Goal: Book appointment/travel/reservation

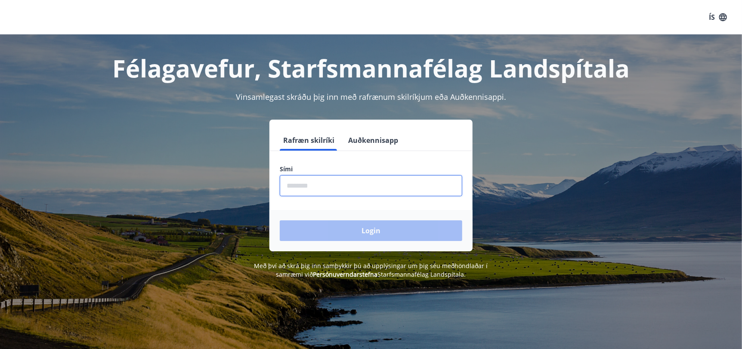
click at [338, 189] on input "phone" at bounding box center [371, 185] width 182 height 21
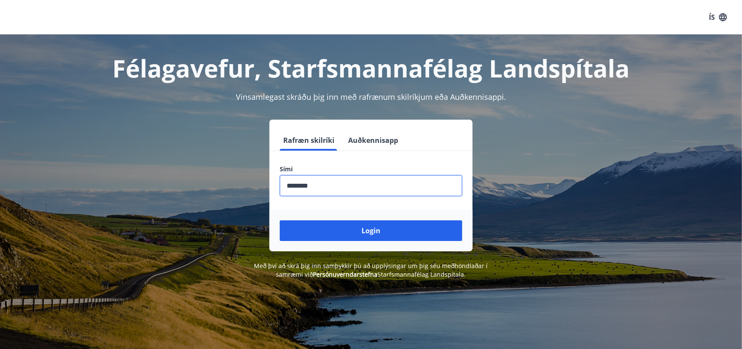
type input "********"
click at [280, 220] on button "Login" at bounding box center [371, 230] width 182 height 21
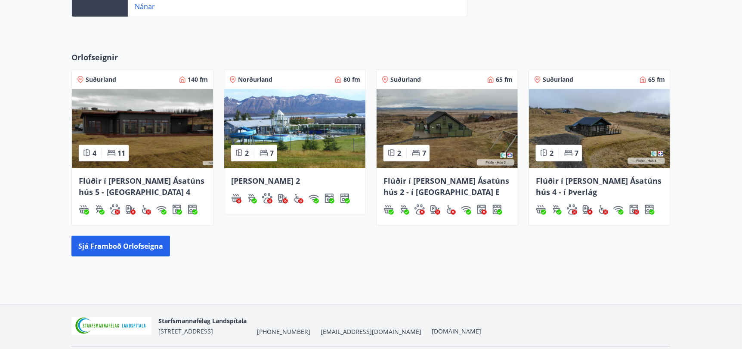
scroll to position [371, 0]
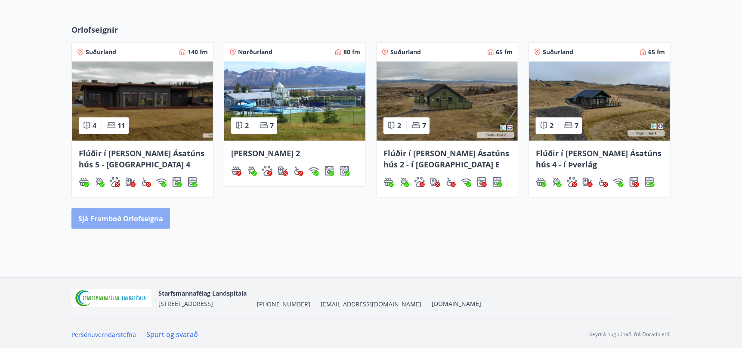
click at [139, 214] on button "Sjá framboð orlofseigna" at bounding box center [120, 218] width 99 height 21
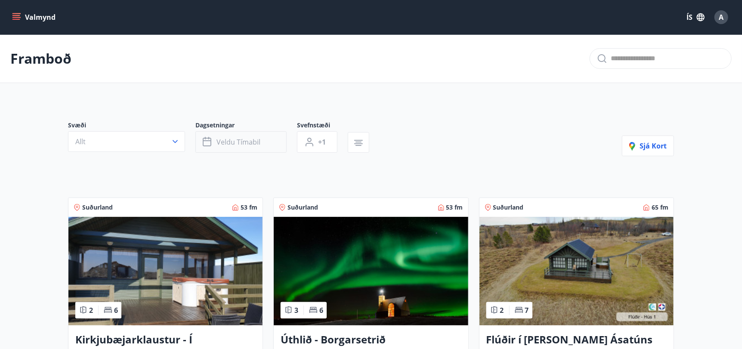
click at [248, 142] on span "Veldu tímabil" at bounding box center [238, 141] width 44 height 9
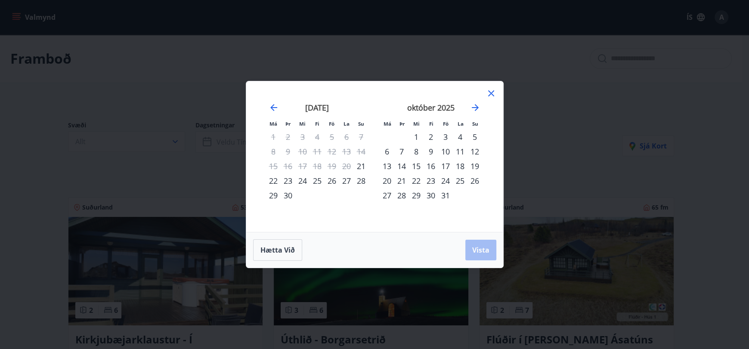
click at [446, 135] on div "3" at bounding box center [445, 137] width 15 height 15
click at [470, 136] on div "5" at bounding box center [474, 137] width 15 height 15
click at [479, 249] on span "Vista" at bounding box center [480, 249] width 17 height 9
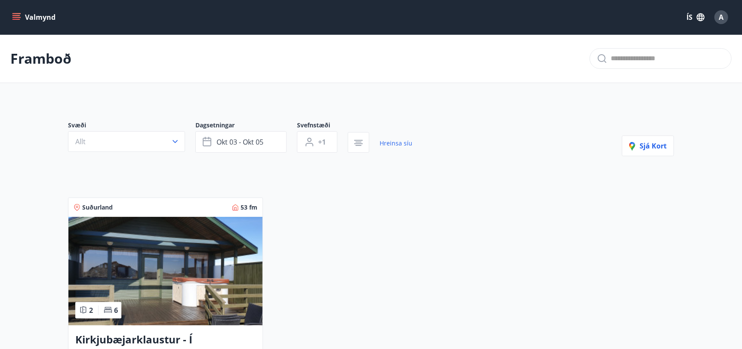
click at [163, 135] on button "Allt" at bounding box center [126, 141] width 117 height 21
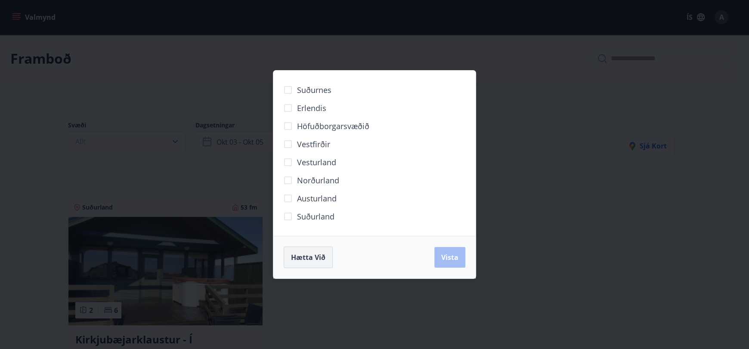
click at [310, 261] on span "Hætta við" at bounding box center [308, 257] width 34 height 9
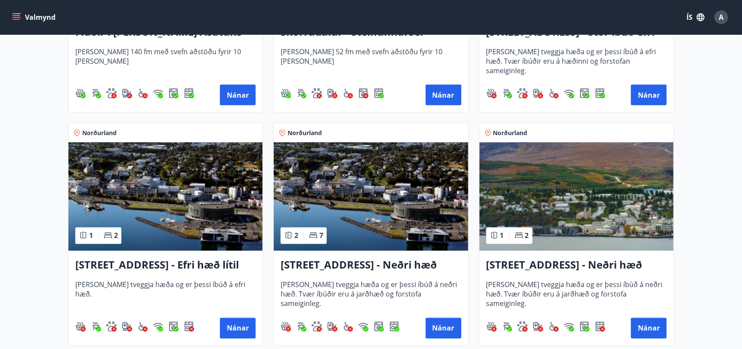
click at [589, 216] on img at bounding box center [576, 196] width 194 height 108
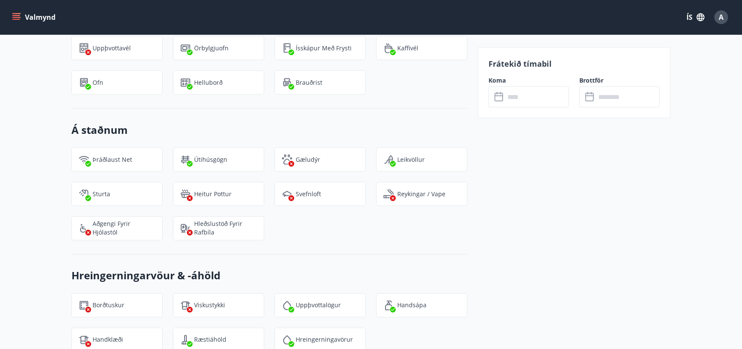
scroll to position [818, 0]
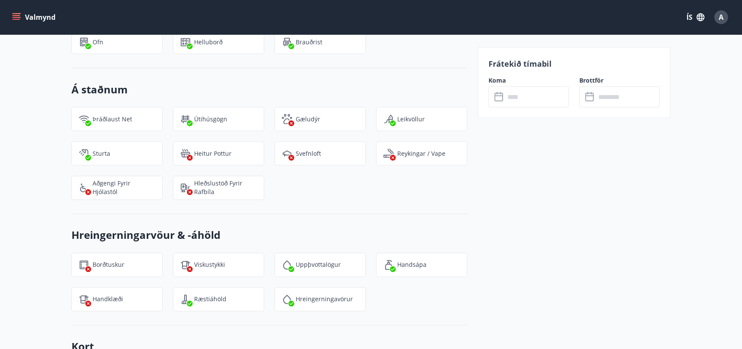
click at [530, 101] on input "text" at bounding box center [537, 96] width 64 height 21
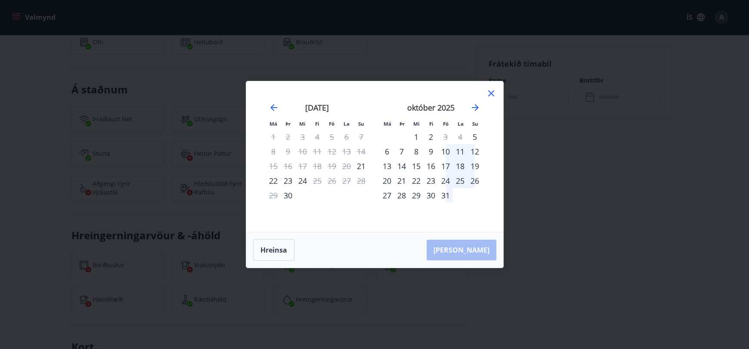
click at [487, 93] on icon at bounding box center [491, 93] width 10 height 10
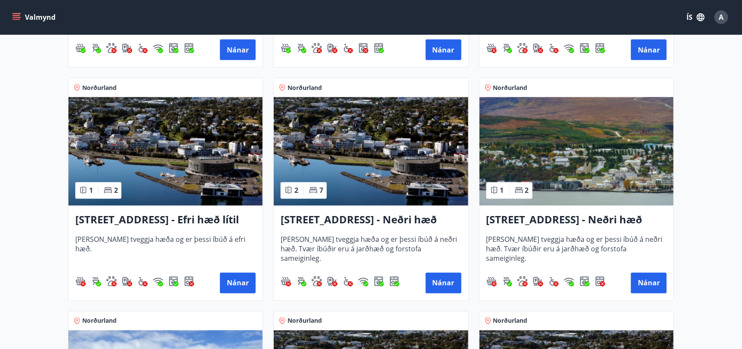
scroll to position [830, 0]
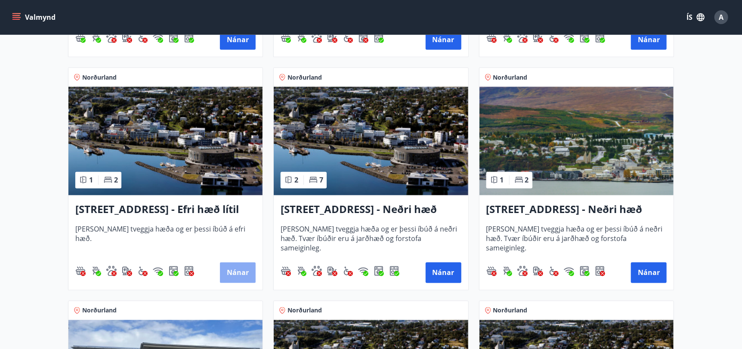
click at [241, 271] on button "Nánar" at bounding box center [238, 272] width 36 height 21
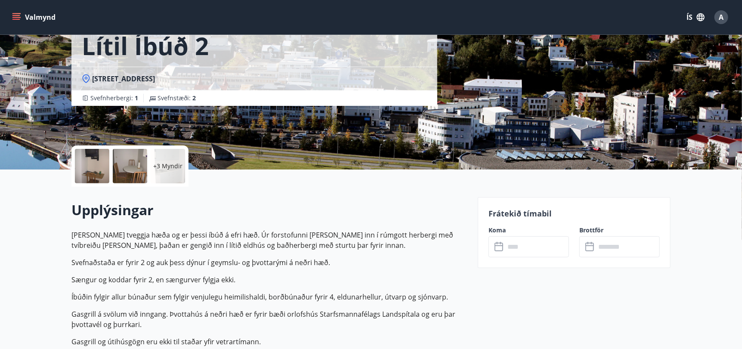
scroll to position [129, 0]
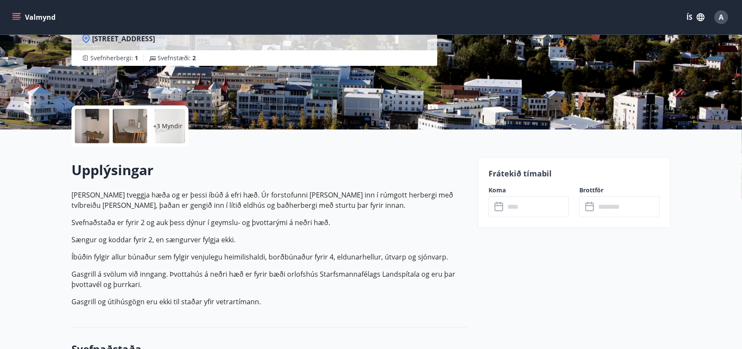
click at [546, 201] on input "text" at bounding box center [537, 206] width 64 height 21
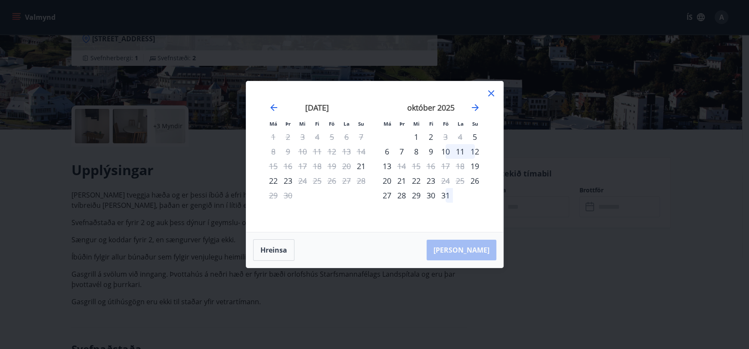
click at [494, 96] on icon at bounding box center [491, 93] width 10 height 10
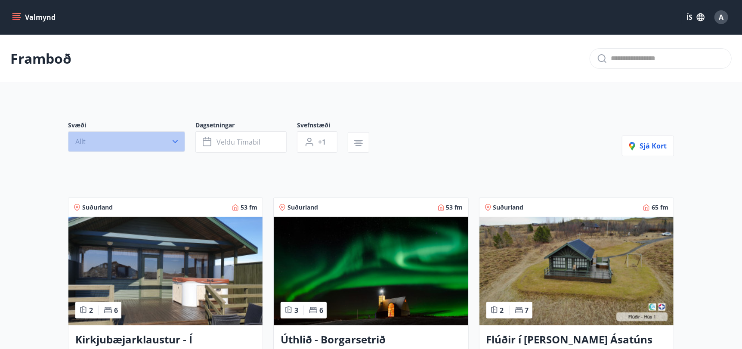
click at [168, 135] on button "Allt" at bounding box center [126, 141] width 117 height 21
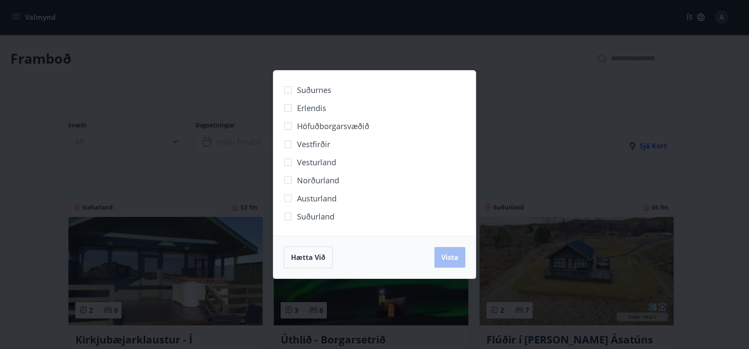
click at [328, 179] on span "Norðurland" at bounding box center [318, 180] width 42 height 11
click at [448, 258] on span "Vista" at bounding box center [449, 257] width 17 height 9
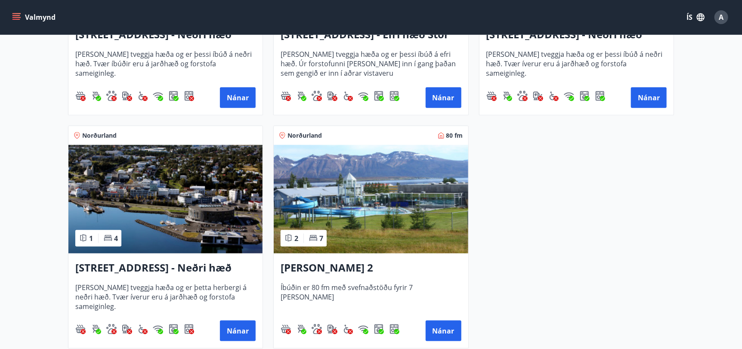
scroll to position [516, 0]
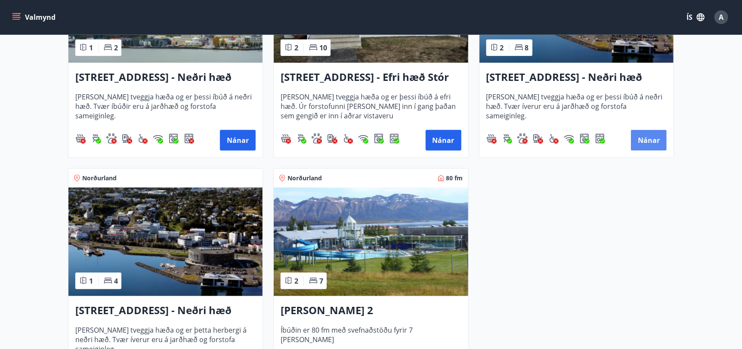
click at [643, 142] on button "Nánar" at bounding box center [649, 140] width 36 height 21
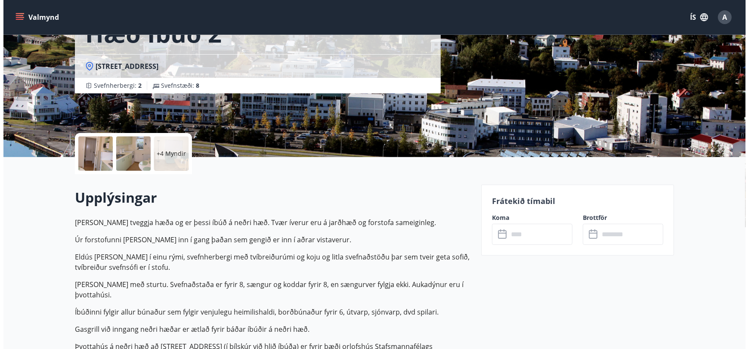
scroll to position [86, 0]
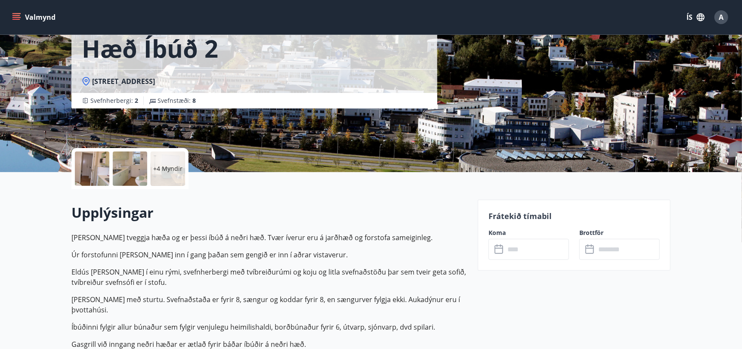
click at [133, 175] on div at bounding box center [130, 168] width 34 height 34
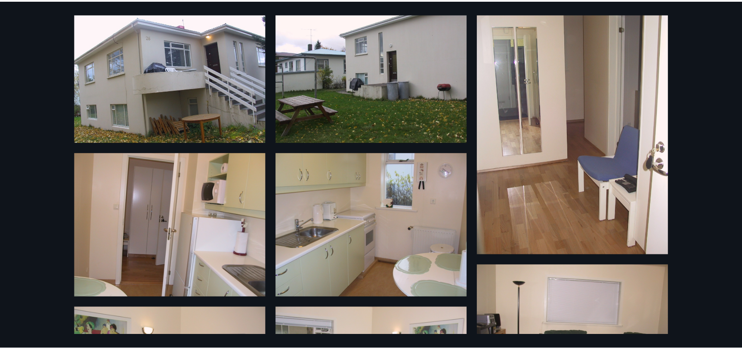
scroll to position [0, 0]
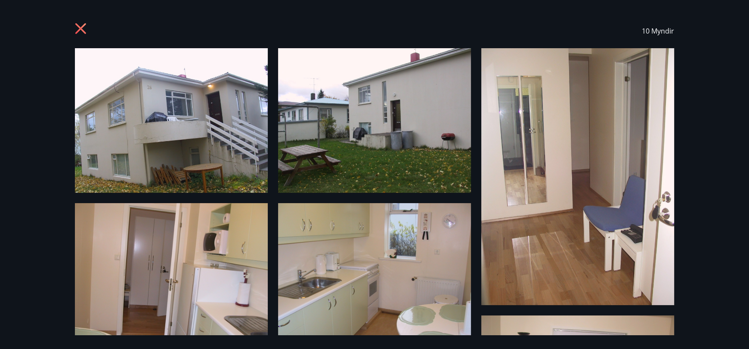
click at [83, 25] on icon at bounding box center [80, 28] width 11 height 11
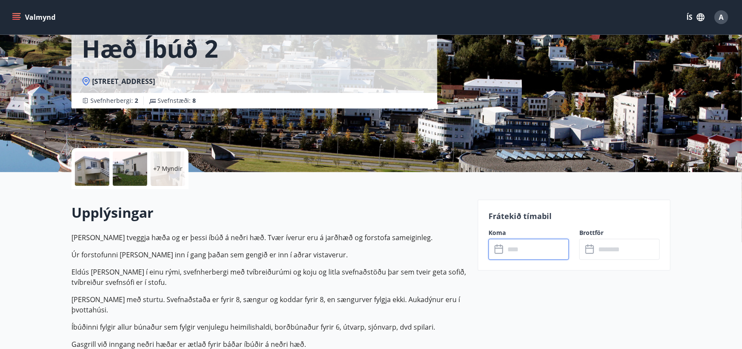
click at [512, 241] on input "text" at bounding box center [537, 249] width 64 height 21
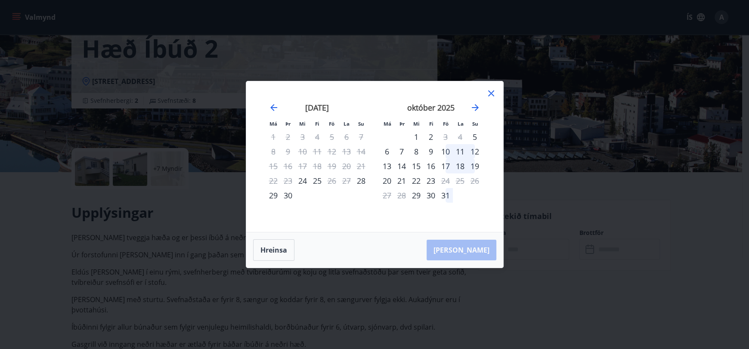
click at [489, 97] on icon at bounding box center [491, 93] width 10 height 10
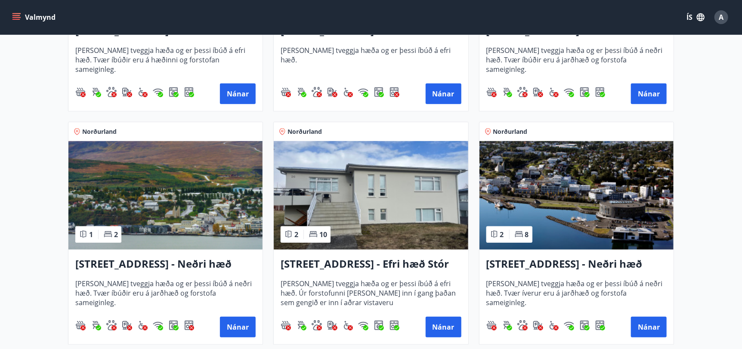
scroll to position [344, 0]
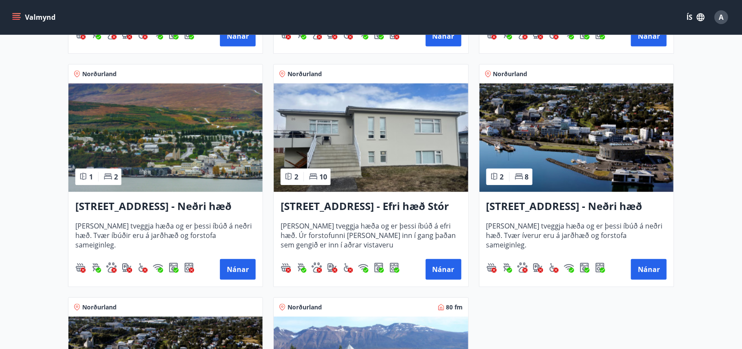
click at [219, 165] on img at bounding box center [165, 137] width 194 height 108
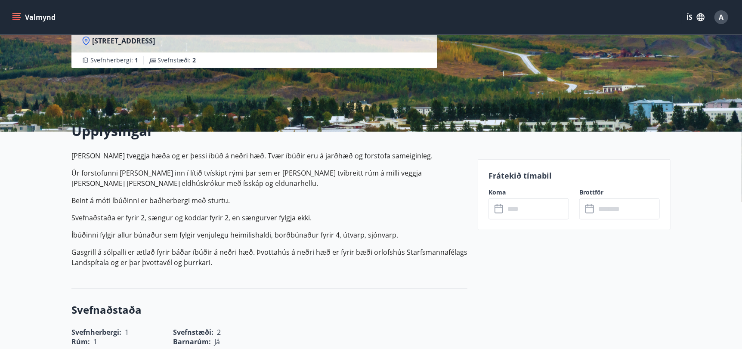
scroll to position [129, 0]
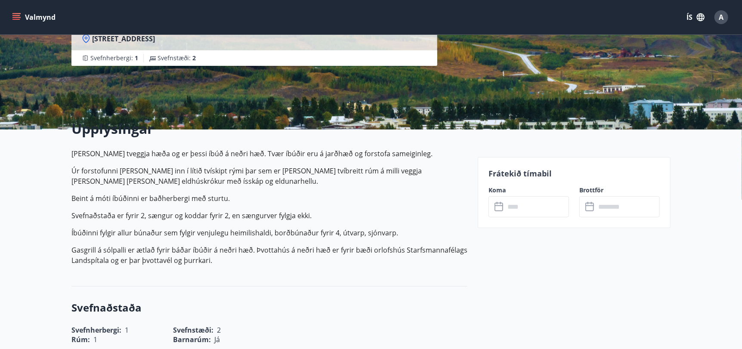
click at [566, 203] on input "text" at bounding box center [537, 206] width 64 height 21
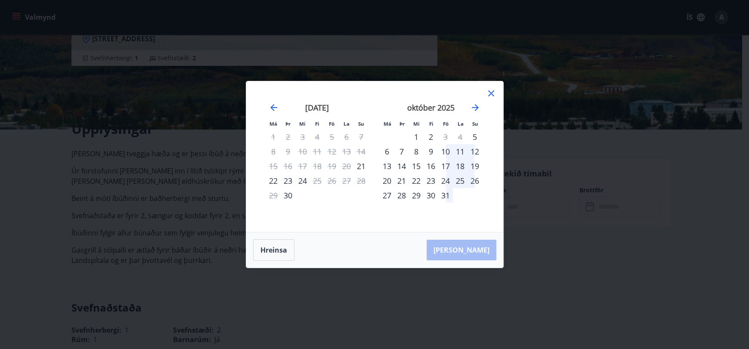
click at [491, 93] on icon at bounding box center [491, 93] width 10 height 10
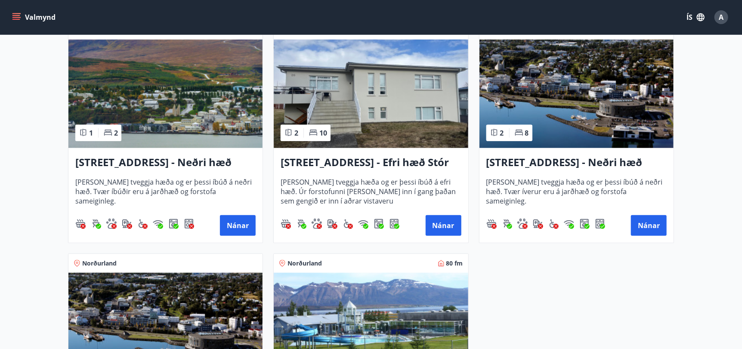
click at [434, 112] on img at bounding box center [371, 94] width 194 height 108
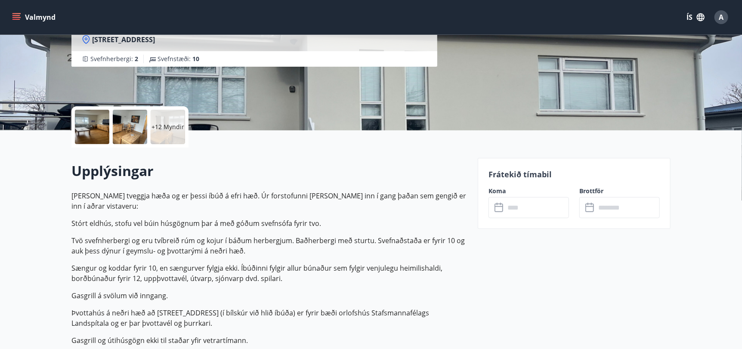
scroll to position [129, 0]
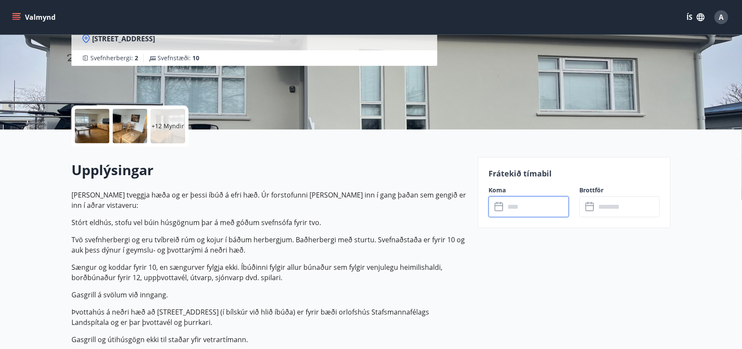
click at [515, 211] on input "text" at bounding box center [537, 206] width 64 height 21
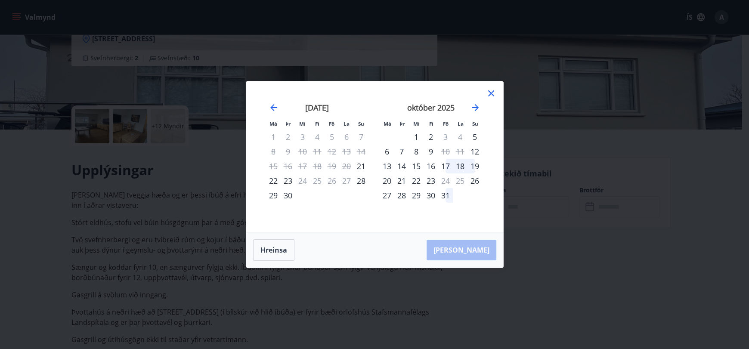
click at [492, 91] on icon at bounding box center [491, 93] width 6 height 6
